Goal: Information Seeking & Learning: Learn about a topic

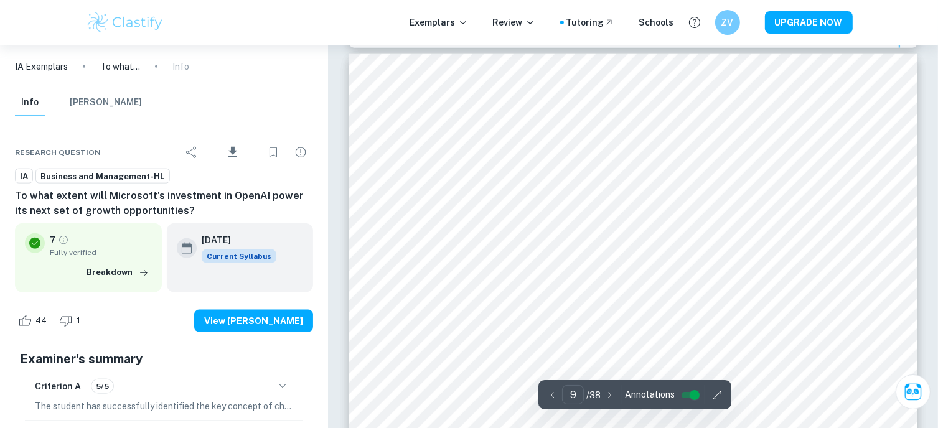
scroll to position [6208, 0]
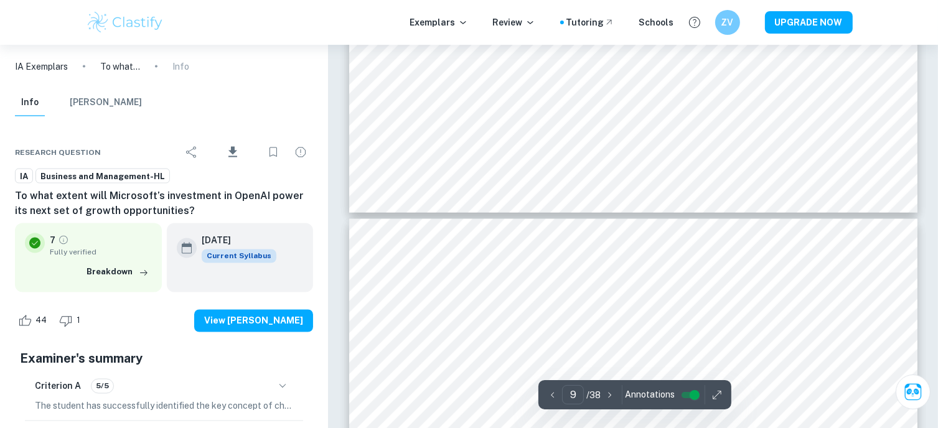
type input "10"
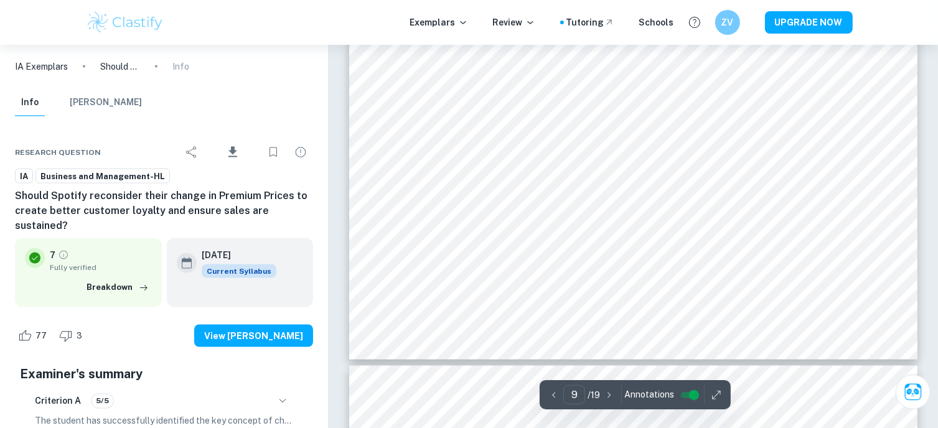
scroll to position [6641, 0]
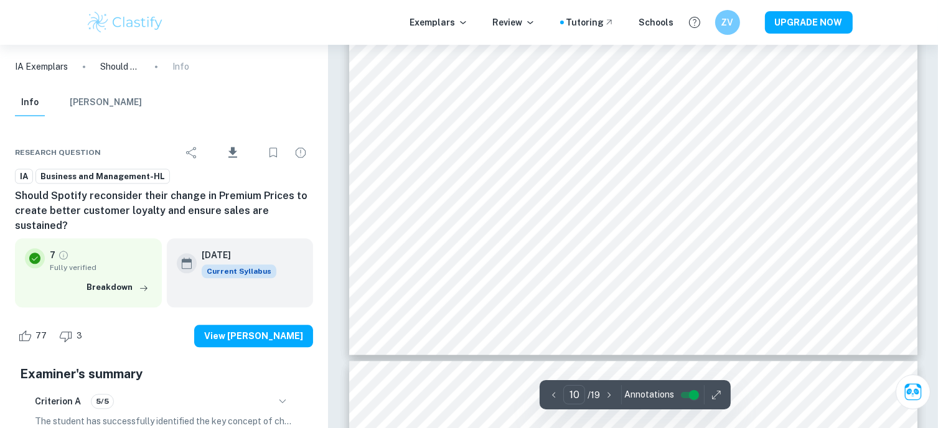
type input "11"
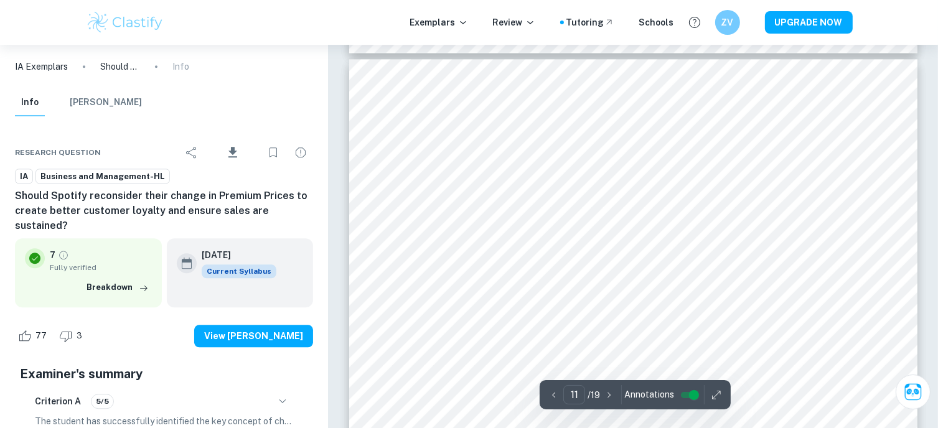
scroll to position [7684, 0]
